Goal: Navigation & Orientation: Find specific page/section

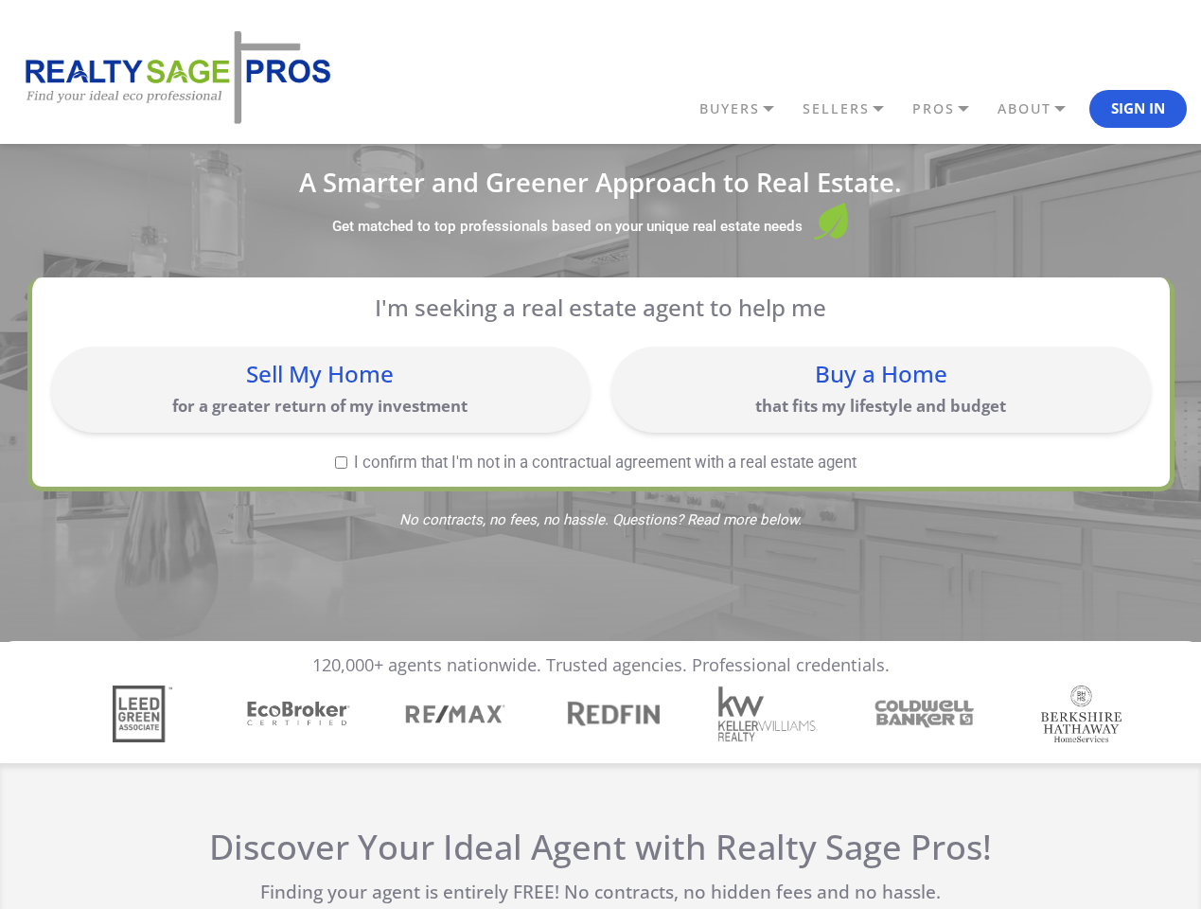
click at [746, 109] on link "BUYERS" at bounding box center [746, 109] width 103 height 32
click at [798, 109] on link "SELLERS" at bounding box center [746, 109] width 103 height 32
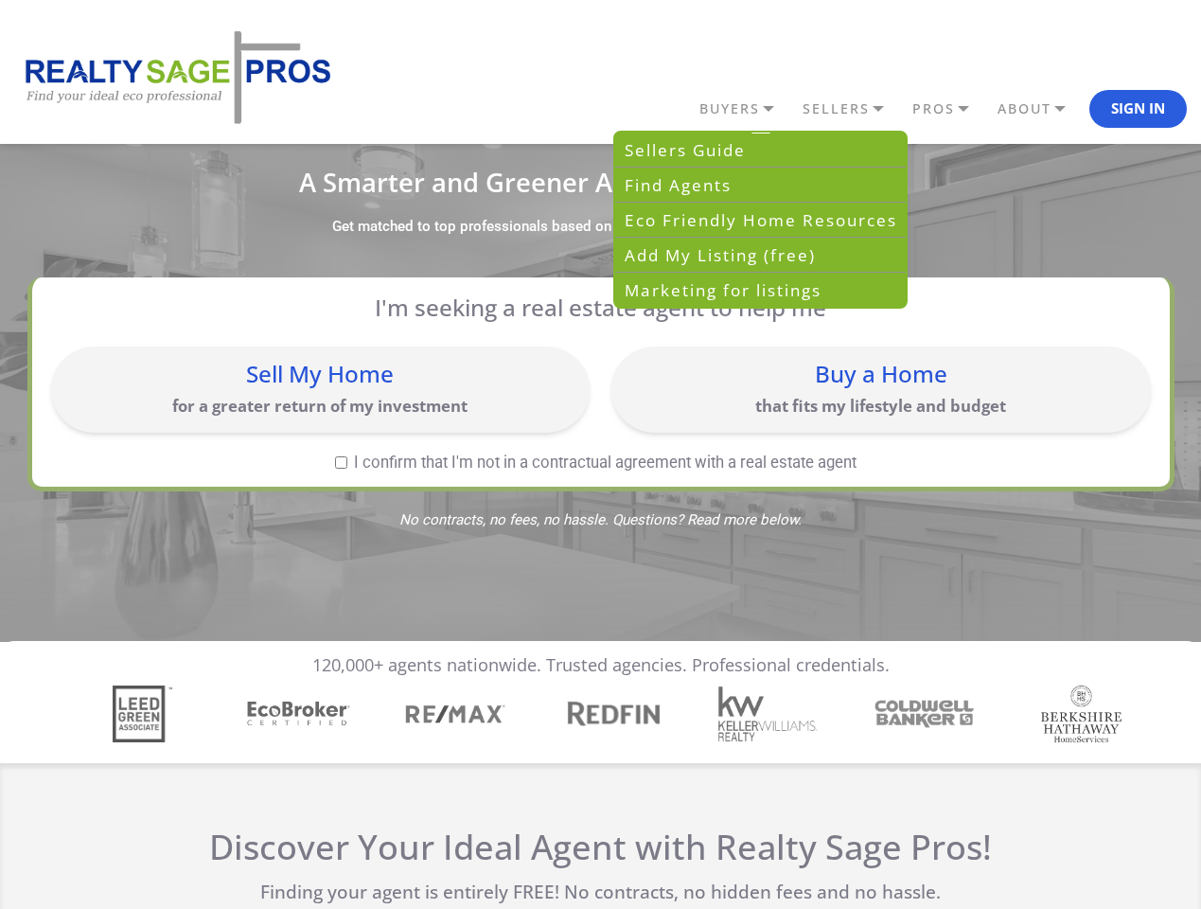
click at [798, 109] on link "PROS" at bounding box center [746, 109] width 103 height 32
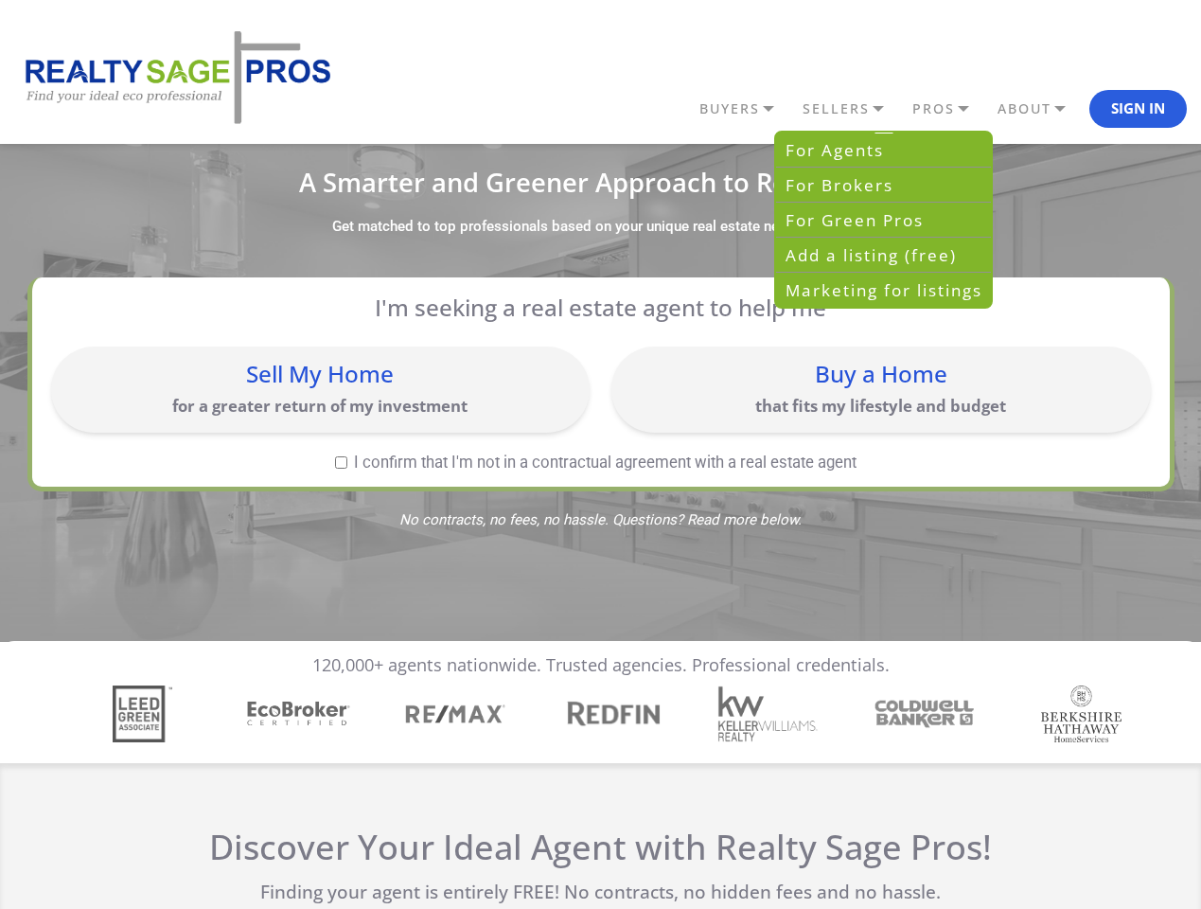
click at [798, 109] on link "ABOUT" at bounding box center [746, 109] width 103 height 32
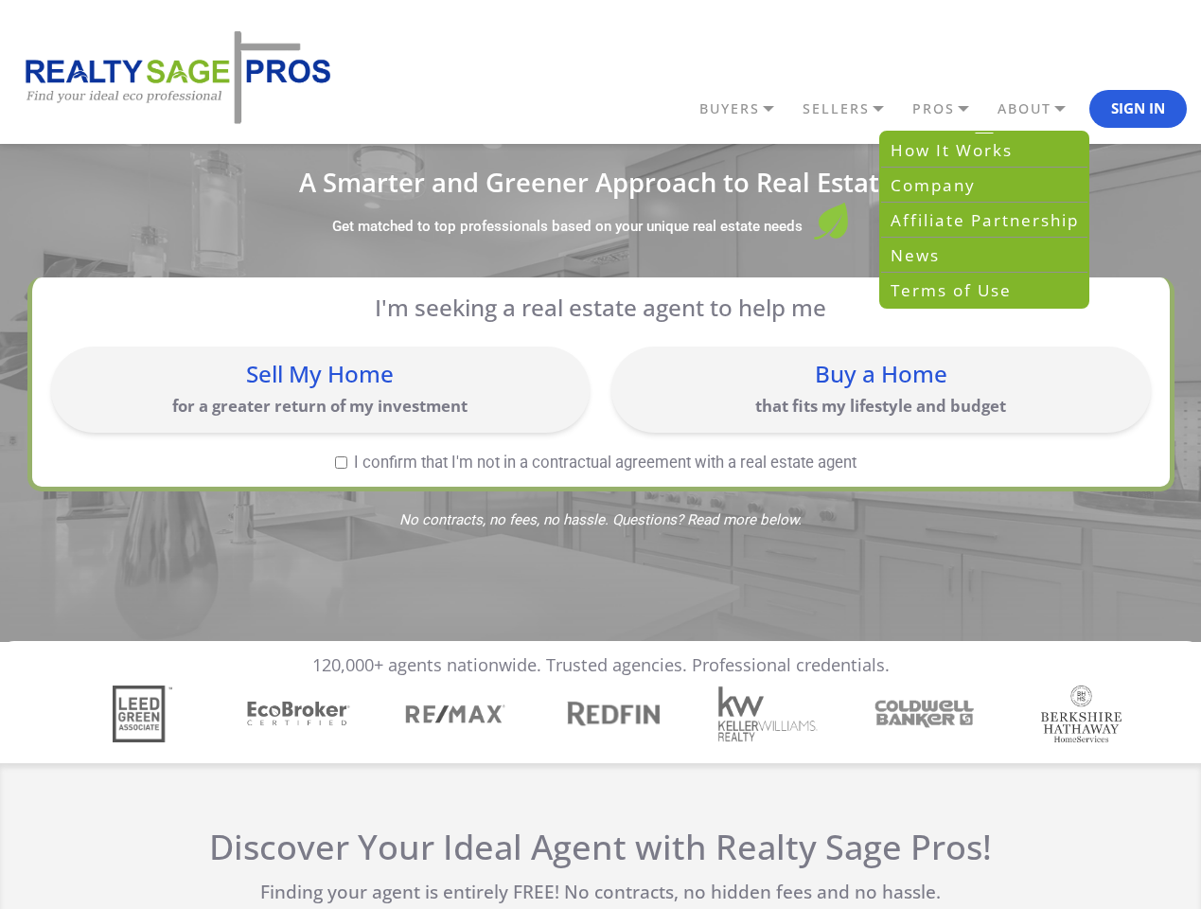
click at [1138, 109] on button "Sign In" at bounding box center [1139, 109] width 98 height 38
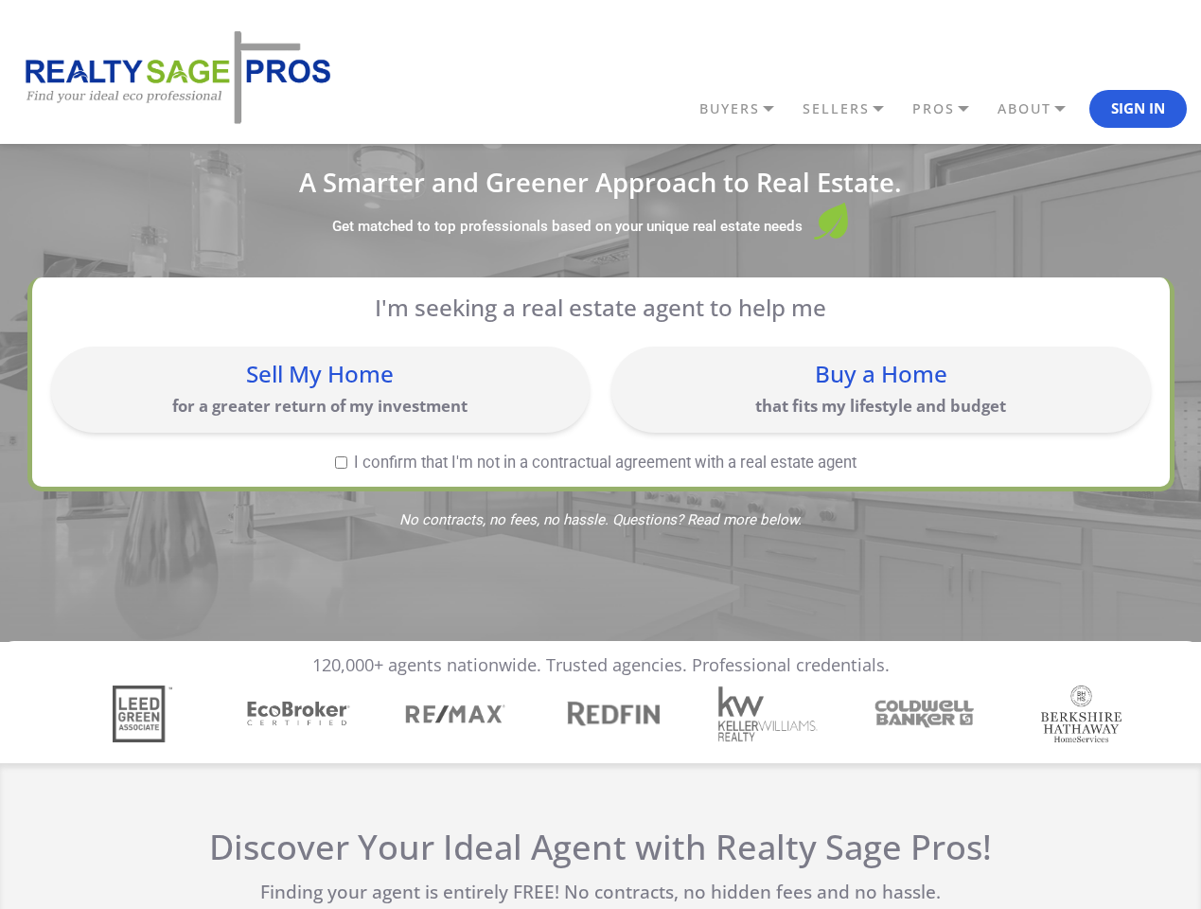
click at [320, 389] on div "Sell My Home for a greater return of my investment" at bounding box center [321, 389] width 520 height 67
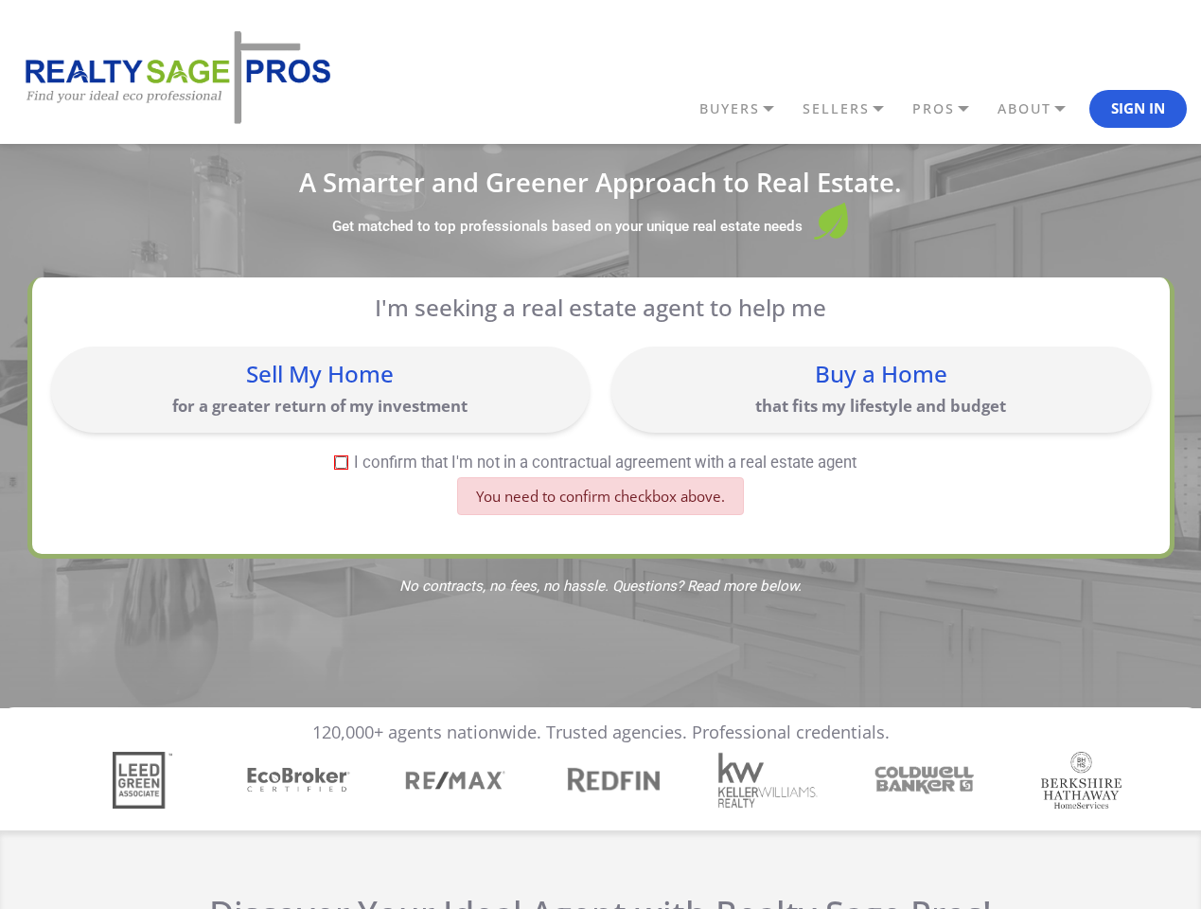
click at [880, 389] on div "Buy a Home that fits my lifestyle and budget" at bounding box center [881, 389] width 520 height 67
click at [341, 462] on label "I confirm that I'm not in a contractual agreement with a real estate agent" at bounding box center [596, 462] width 1091 height 16
click at [341, 462] on input "I confirm that I'm not in a contractual agreement with a real estate agent" at bounding box center [341, 462] width 12 height 12
checkbox input "true"
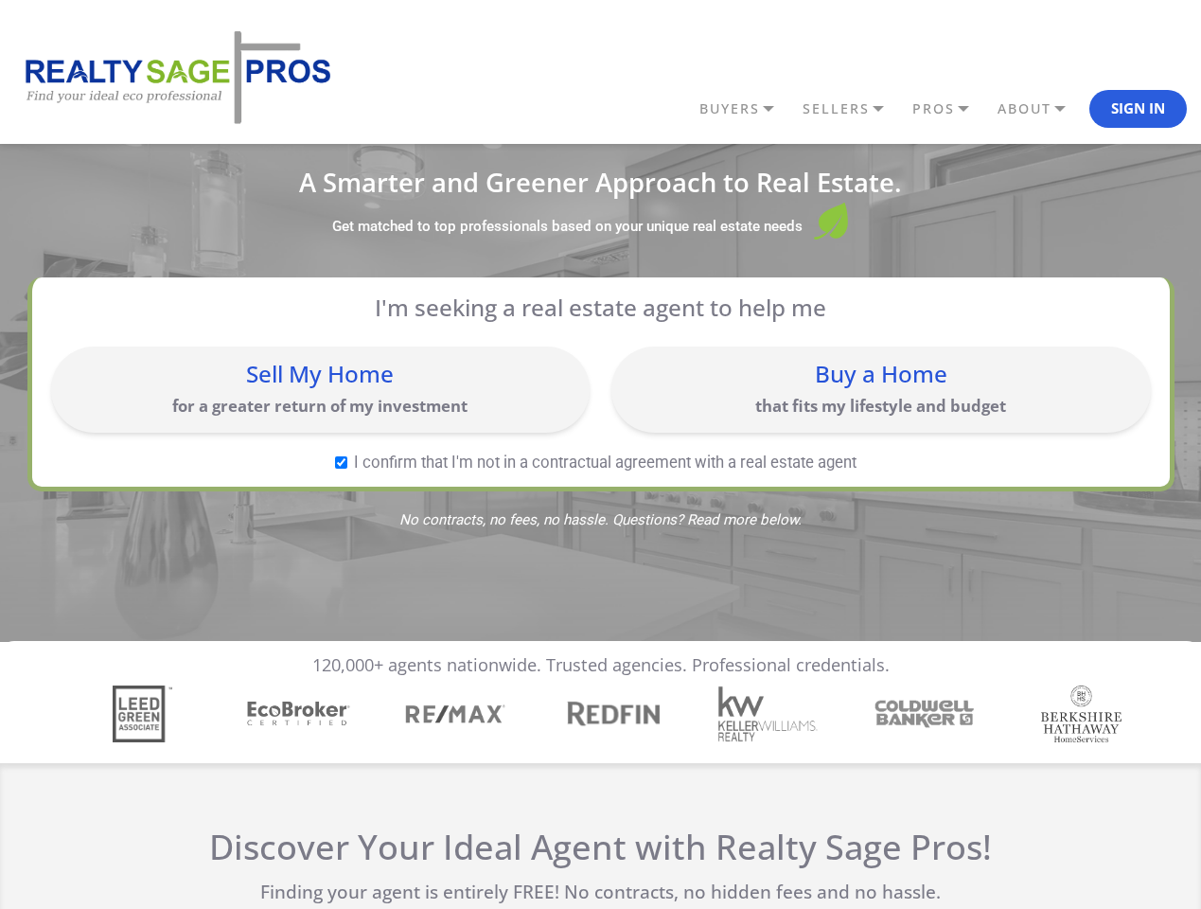
scroll to position [8, 0]
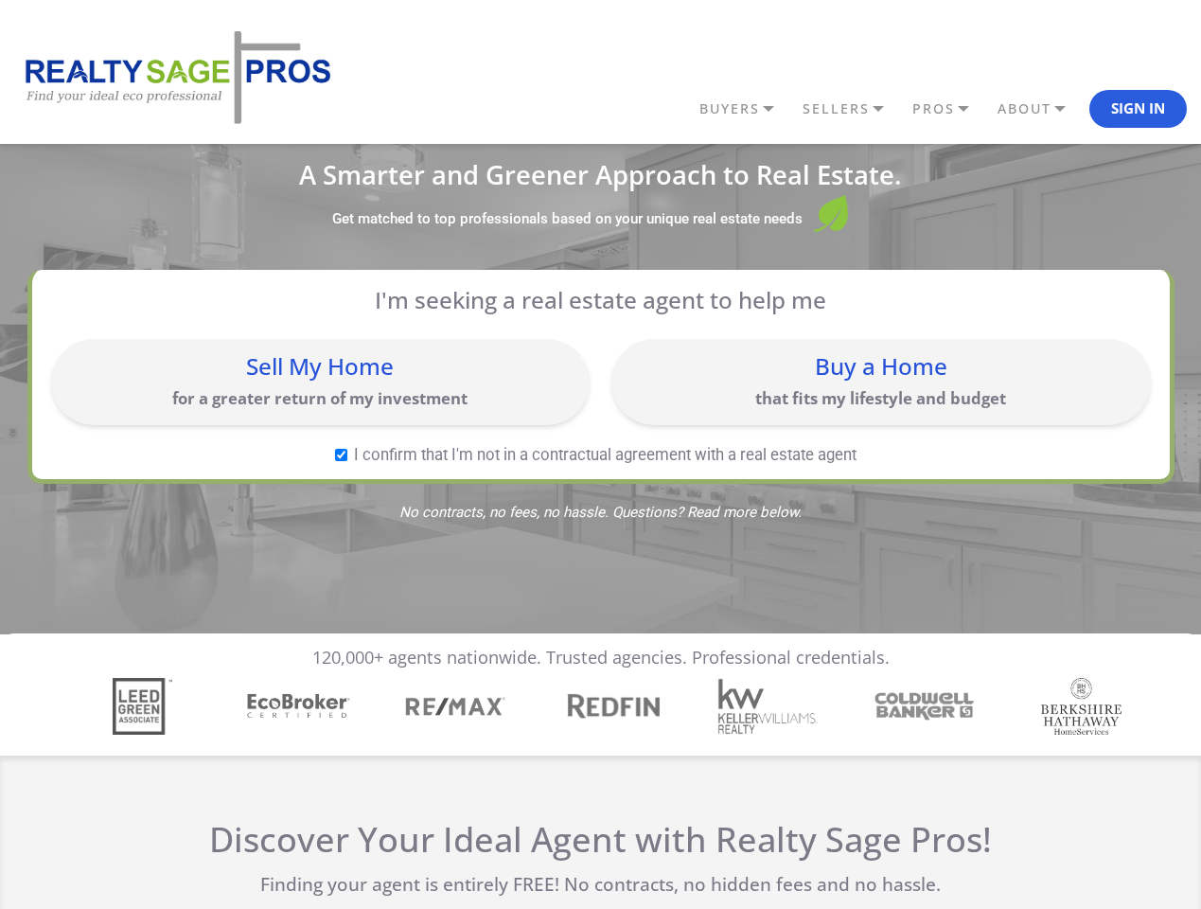
click at [600, 714] on img "4 / 7" at bounding box center [612, 705] width 109 height 35
